Goal: Transaction & Acquisition: Purchase product/service

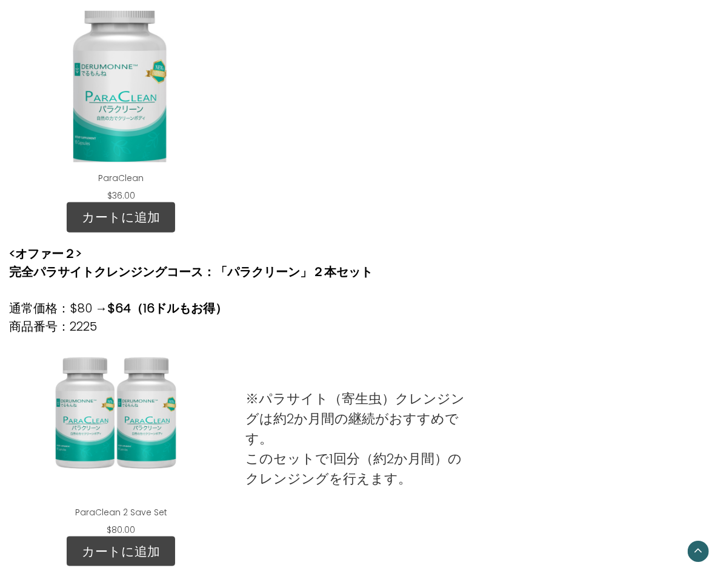
scroll to position [449, 0]
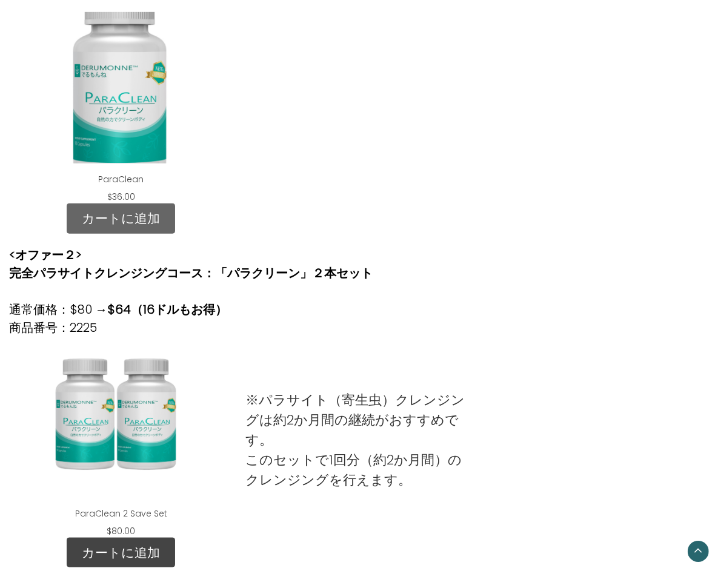
click at [144, 219] on link "カートに追加" at bounding box center [121, 219] width 108 height 30
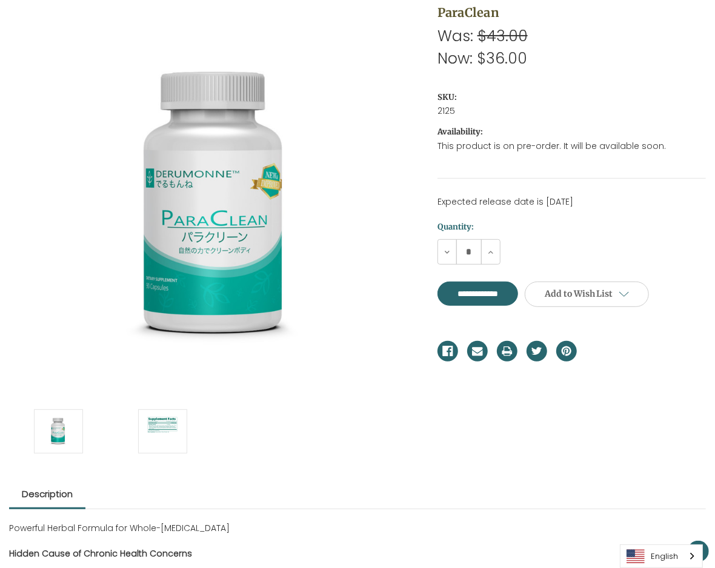
scroll to position [185, 0]
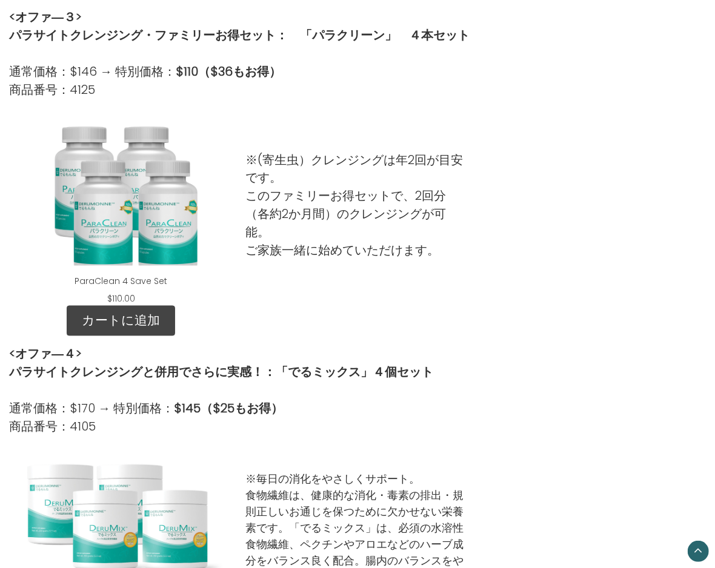
scroll to position [1024, 0]
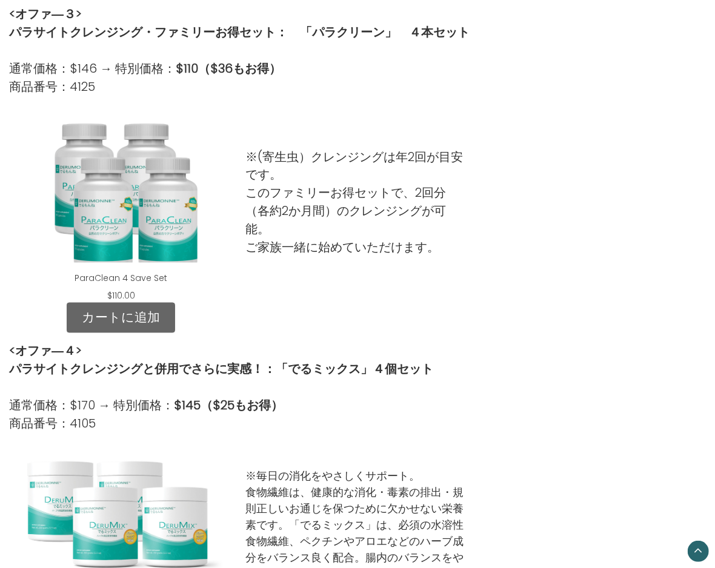
click at [145, 311] on link "カートに追加" at bounding box center [121, 318] width 108 height 30
